Goal: Participate in discussion

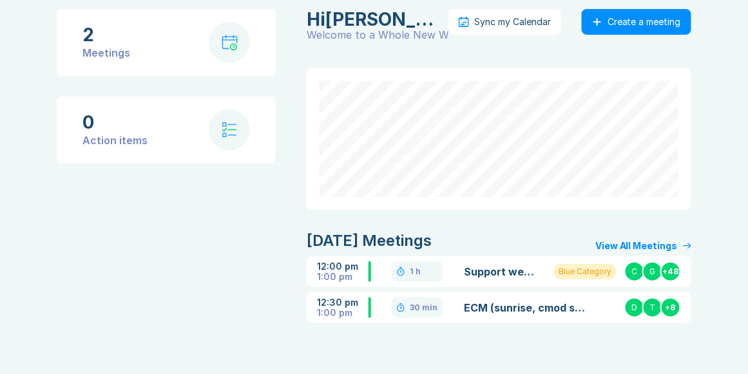
scroll to position [87, 0]
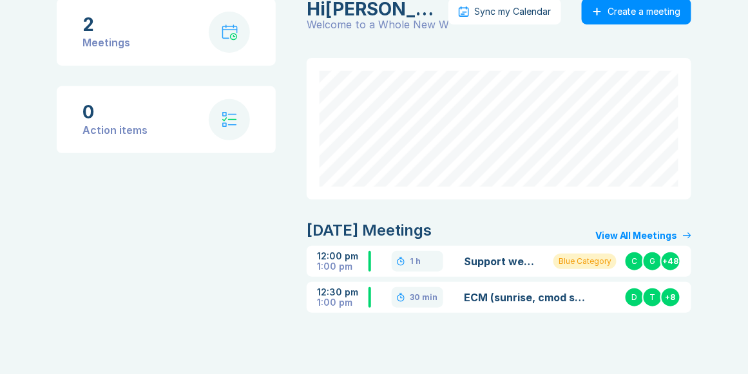
click at [500, 295] on link "ECM (sunrise, cmod sdk, riptide) support discussion" at bounding box center [524, 297] width 121 height 15
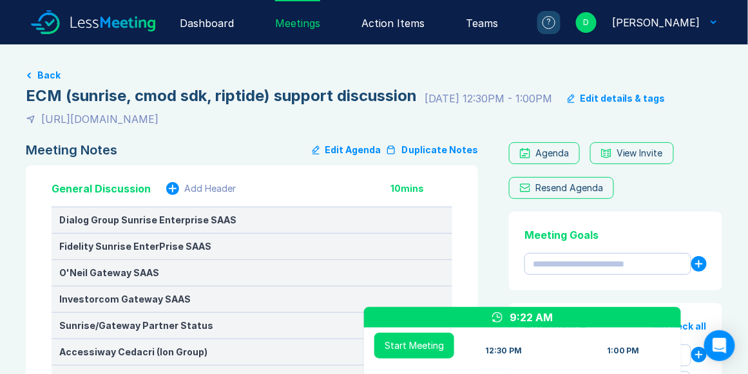
click at [429, 149] on button "Duplicate Notes" at bounding box center [432, 149] width 92 height 15
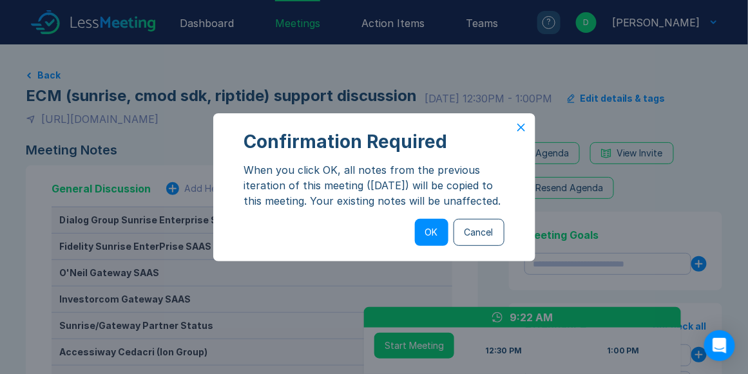
click at [430, 235] on button "OK" at bounding box center [431, 232] width 33 height 27
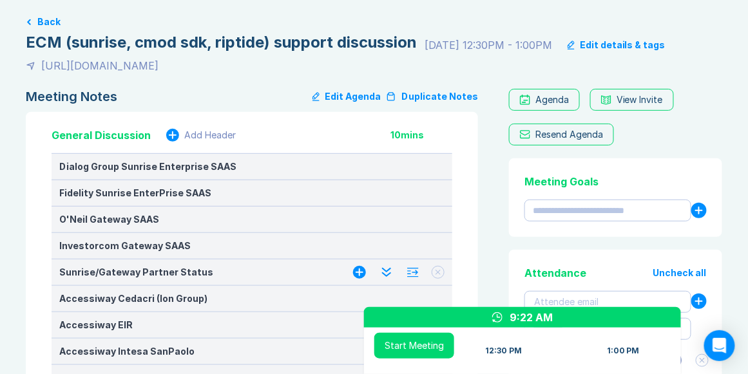
scroll to position [110, 0]
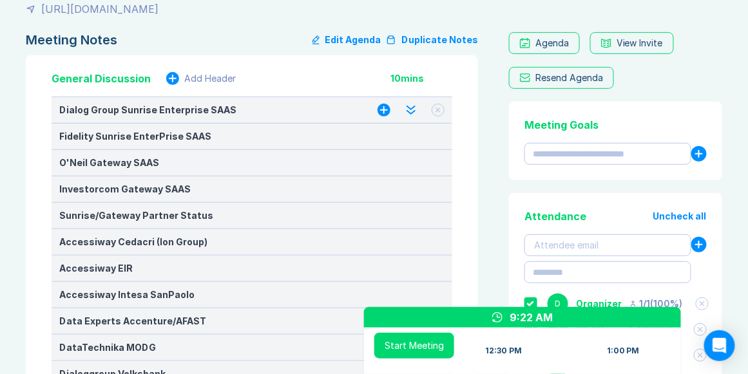
click at [441, 110] on button at bounding box center [438, 110] width 13 height 13
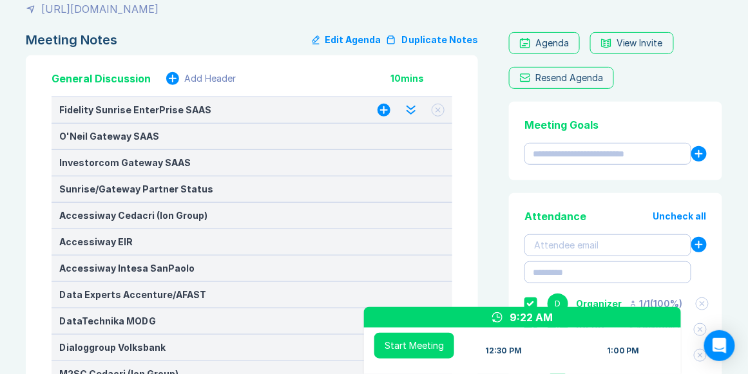
click at [437, 111] on icon at bounding box center [437, 110] width 5 height 5
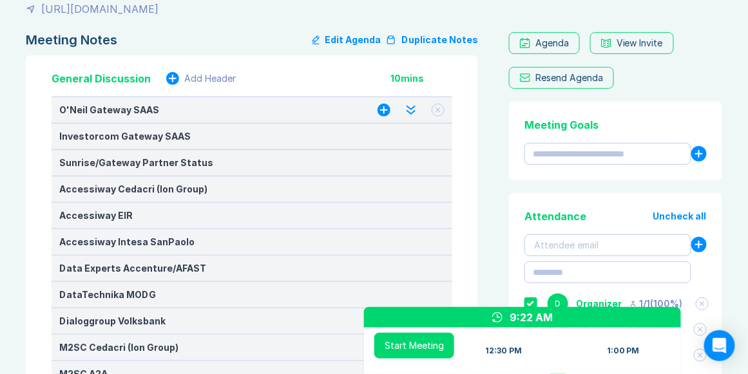
click at [437, 112] on icon at bounding box center [437, 110] width 5 height 5
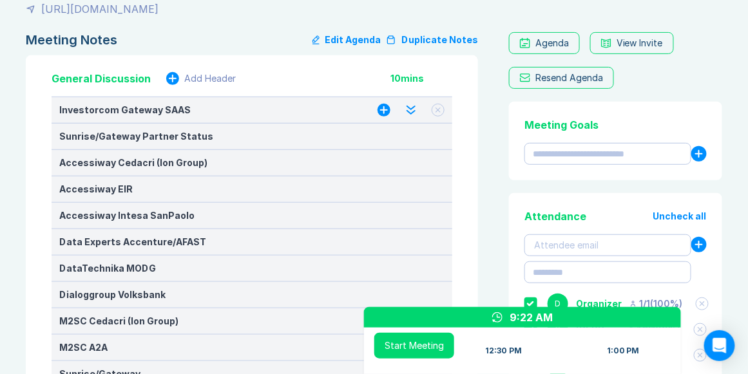
click at [439, 111] on icon at bounding box center [438, 110] width 5 height 5
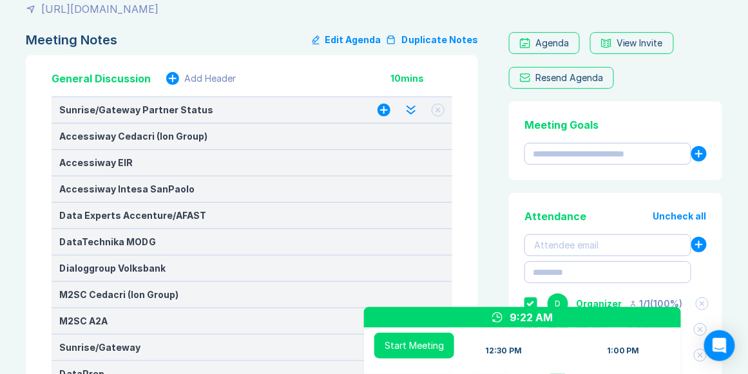
click at [439, 111] on icon at bounding box center [438, 110] width 5 height 5
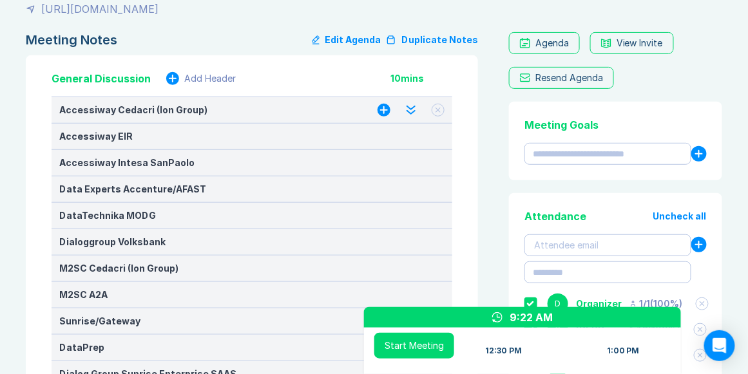
click at [439, 111] on icon at bounding box center [438, 110] width 5 height 5
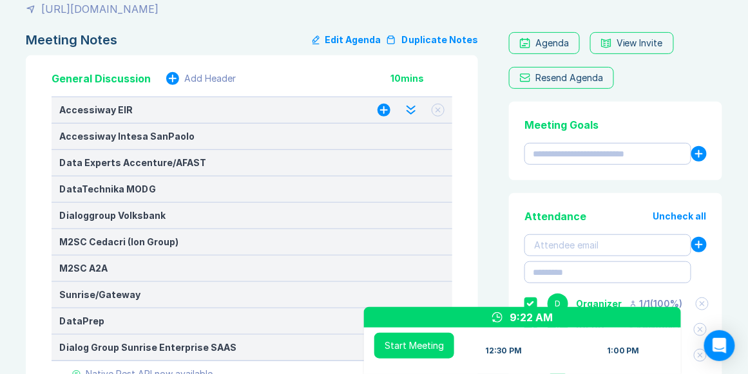
click at [439, 111] on icon at bounding box center [438, 110] width 5 height 5
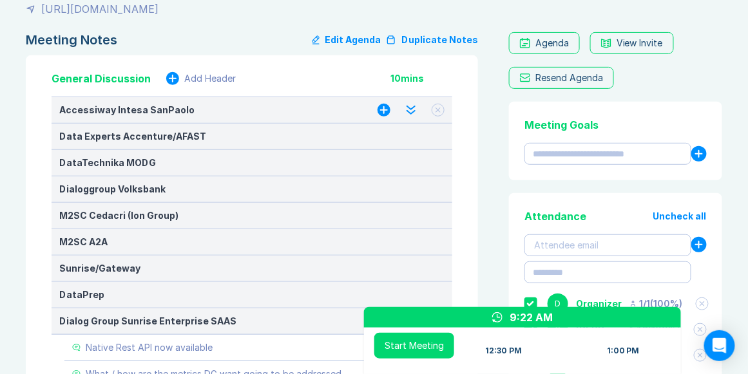
click at [439, 111] on icon at bounding box center [438, 110] width 5 height 5
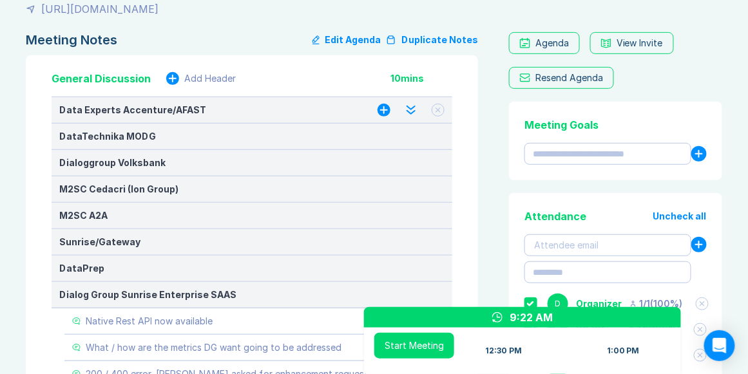
click at [439, 111] on icon at bounding box center [438, 110] width 5 height 5
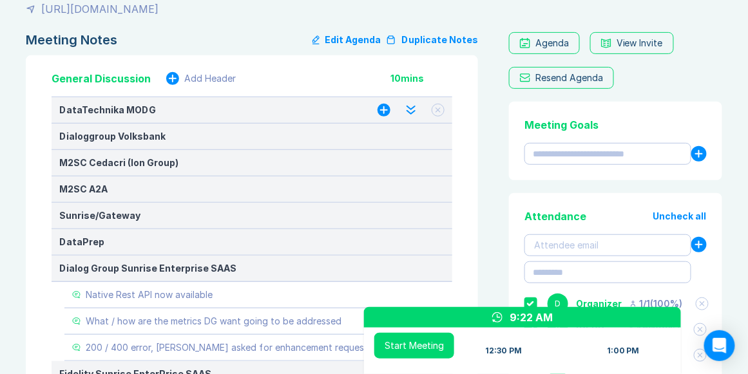
click at [439, 111] on icon at bounding box center [438, 110] width 5 height 5
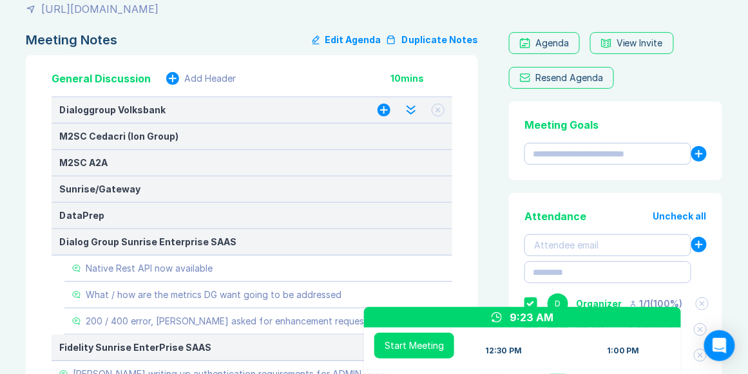
click at [439, 111] on icon at bounding box center [438, 110] width 5 height 5
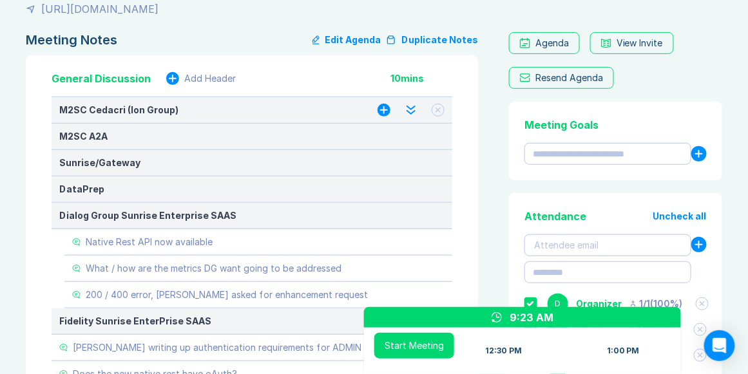
click at [439, 111] on icon at bounding box center [438, 110] width 5 height 5
click at [439, 111] on icon at bounding box center [438, 110] width 18 height 18
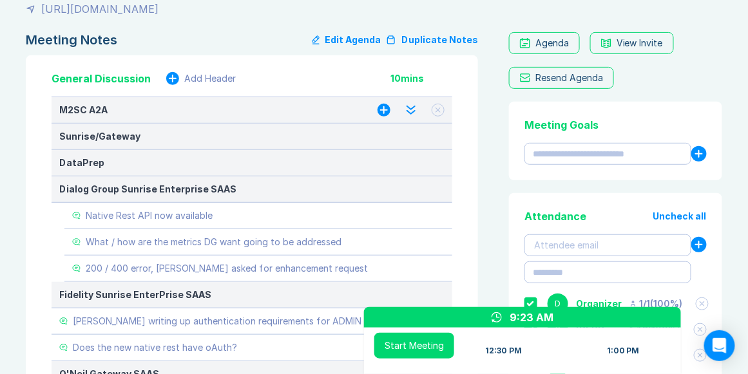
click at [439, 111] on icon at bounding box center [438, 110] width 5 height 5
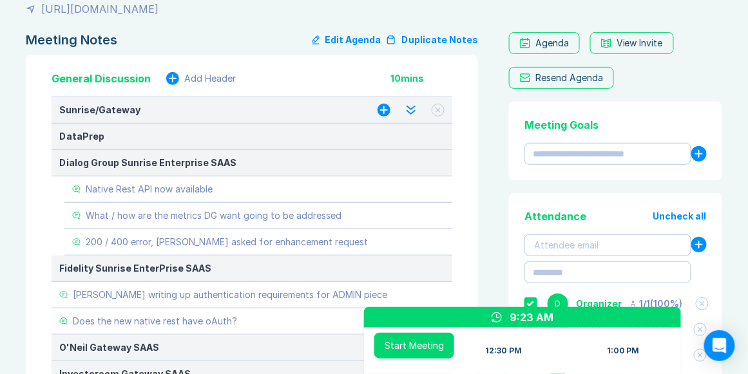
click at [438, 111] on icon at bounding box center [437, 110] width 5 height 5
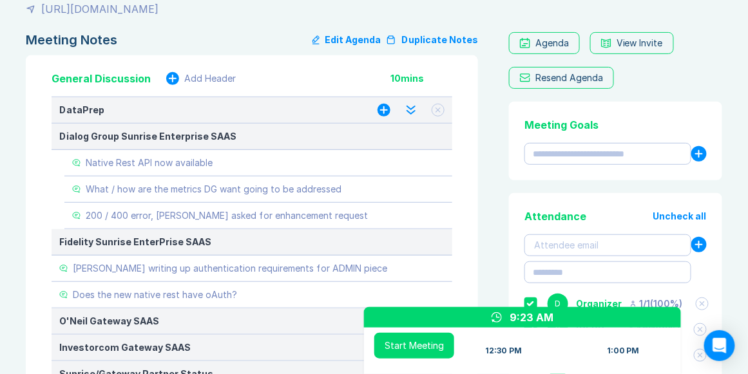
click at [439, 109] on icon at bounding box center [438, 110] width 5 height 5
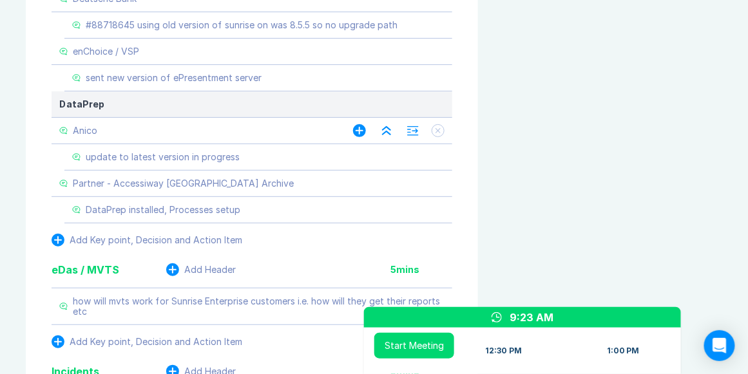
scroll to position [1141, 0]
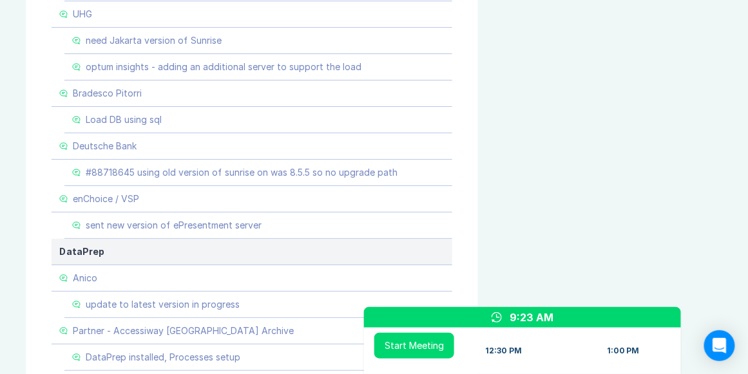
click at [564, 212] on div "Agenda View Invite Resend Agenda Meeting Goals To pick up a draggable item, pre…" at bounding box center [613, 48] width 218 height 2094
